Goal: Transaction & Acquisition: Purchase product/service

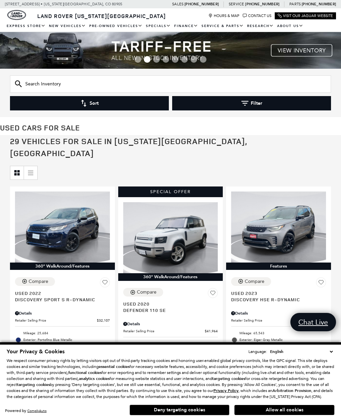
click at [265, 98] on button "Filter" at bounding box center [251, 103] width 159 height 14
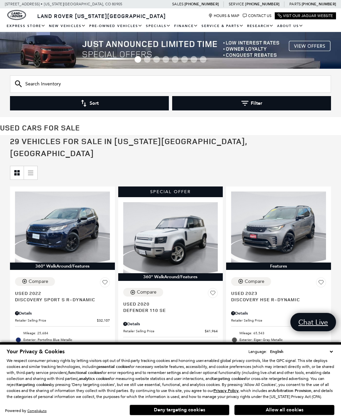
click at [50, 101] on button "Sort" at bounding box center [89, 103] width 159 height 14
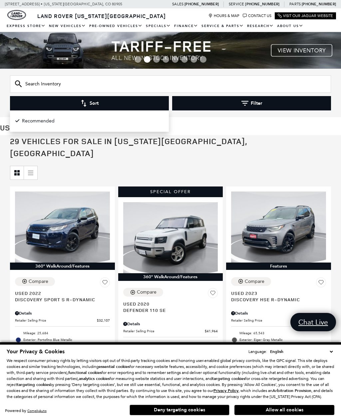
click at [44, 102] on button "Sort" at bounding box center [89, 103] width 159 height 14
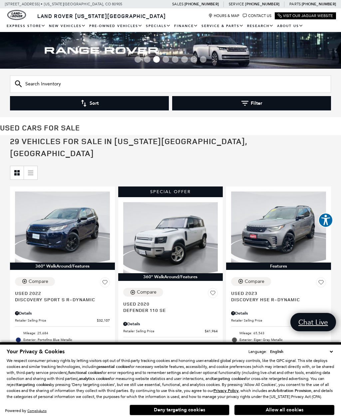
click at [213, 406] on button "Deny targeting cookies" at bounding box center [180, 409] width 100 height 11
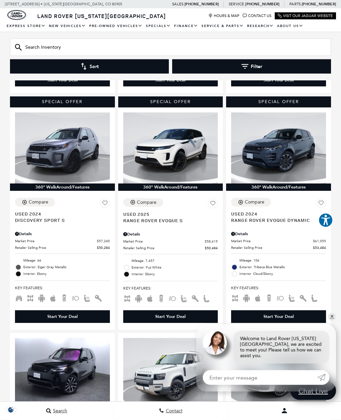
scroll to position [555, 0]
click at [332, 321] on link "✕" at bounding box center [332, 317] width 8 height 8
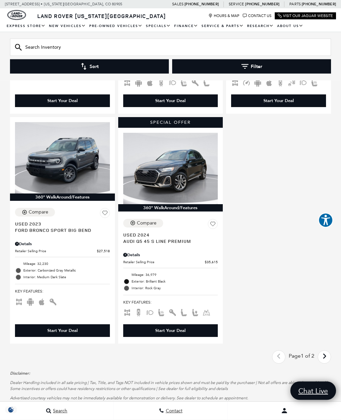
scroll to position [1466, 0]
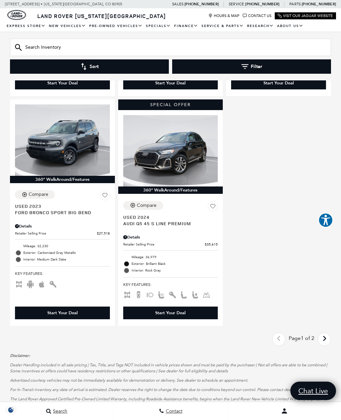
click at [327, 333] on icon "next page" at bounding box center [325, 338] width 4 height 11
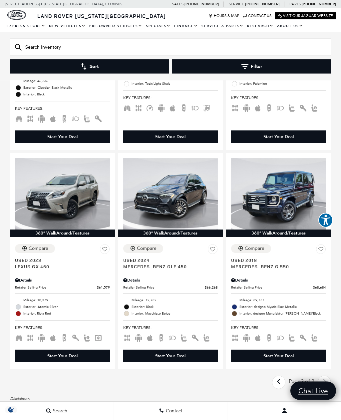
scroll to position [492, 0]
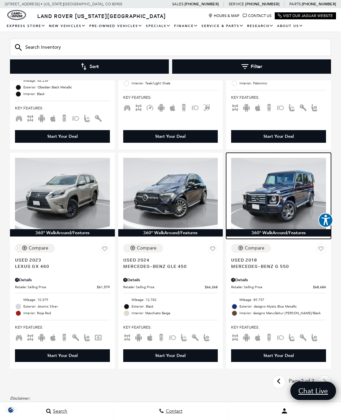
click at [313, 198] on img at bounding box center [278, 193] width 95 height 71
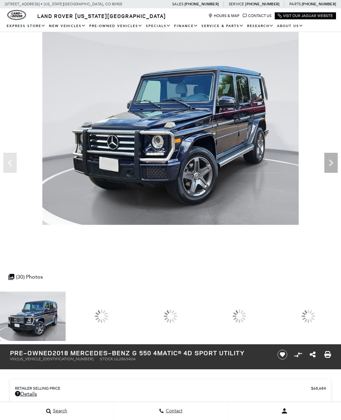
click at [333, 160] on icon "Next" at bounding box center [331, 162] width 13 height 13
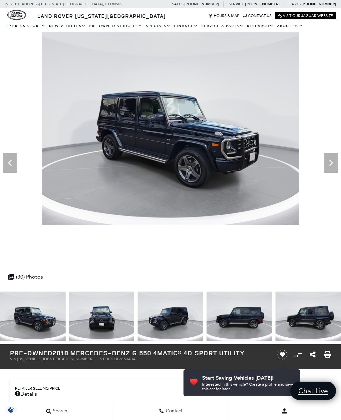
click at [337, 161] on icon "Next" at bounding box center [331, 162] width 13 height 13
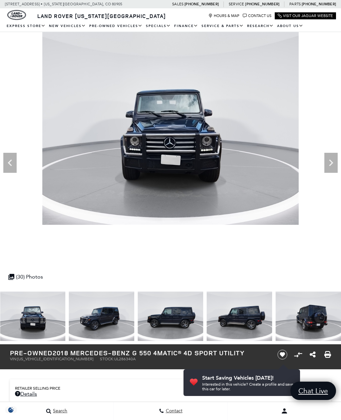
click at [334, 161] on icon "Next" at bounding box center [331, 162] width 13 height 13
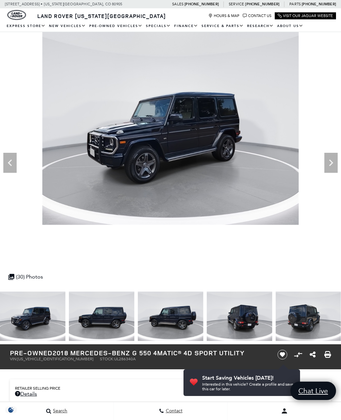
click at [334, 161] on icon "Next" at bounding box center [331, 162] width 13 height 13
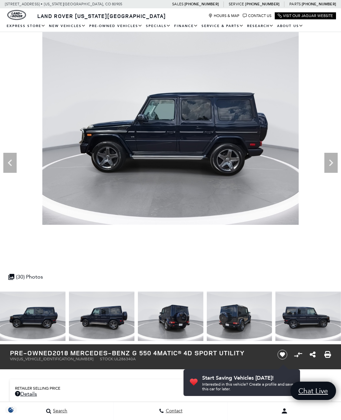
click at [334, 160] on icon "Next" at bounding box center [331, 162] width 13 height 13
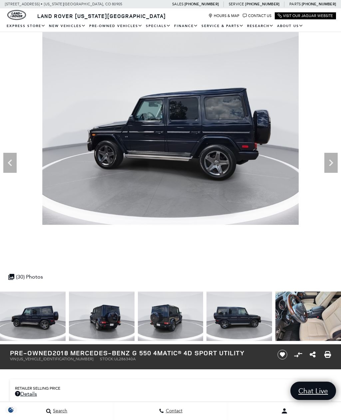
click at [333, 160] on icon "Next" at bounding box center [331, 162] width 13 height 13
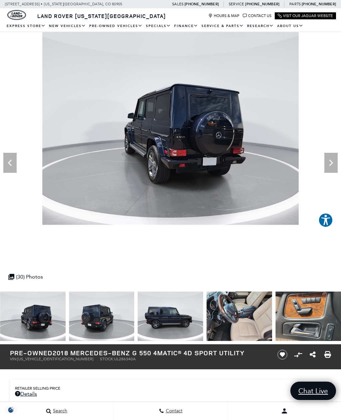
click at [331, 164] on icon "Next" at bounding box center [331, 162] width 13 height 13
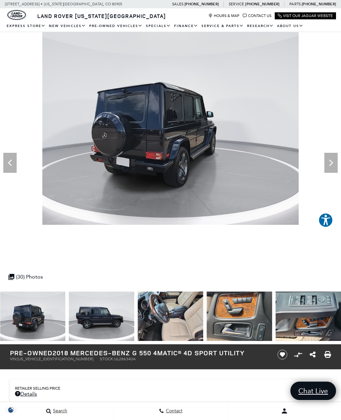
click at [332, 163] on icon "Next" at bounding box center [331, 162] width 4 height 7
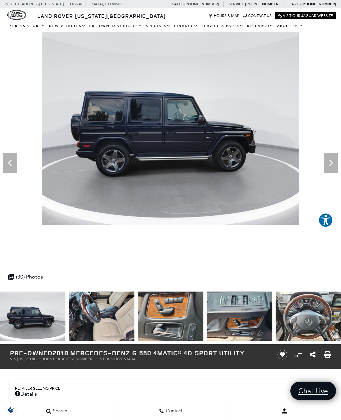
click at [334, 162] on icon "Next" at bounding box center [331, 162] width 13 height 13
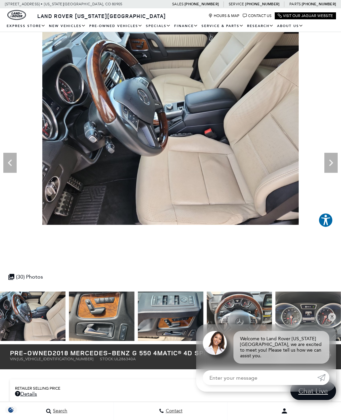
click at [338, 160] on icon "Next" at bounding box center [331, 162] width 13 height 13
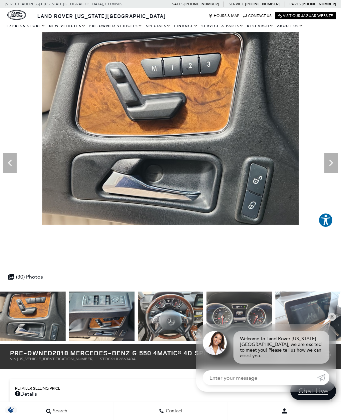
click at [338, 160] on img at bounding box center [170, 128] width 341 height 193
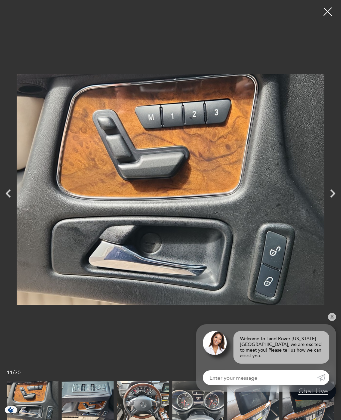
click at [329, 192] on icon "Next" at bounding box center [333, 193] width 17 height 17
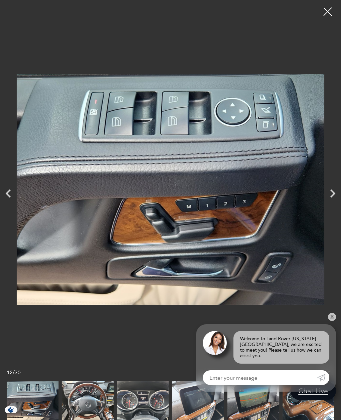
click at [333, 190] on icon "Next" at bounding box center [333, 193] width 17 height 17
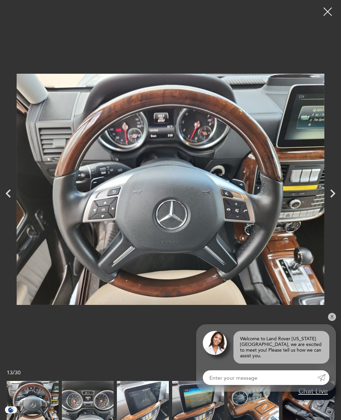
click at [334, 187] on icon "Next" at bounding box center [333, 193] width 17 height 17
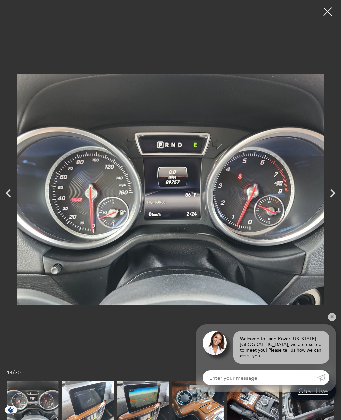
click at [328, 14] on div at bounding box center [328, 11] width 17 height 17
